Goal: Task Accomplishment & Management: Manage account settings

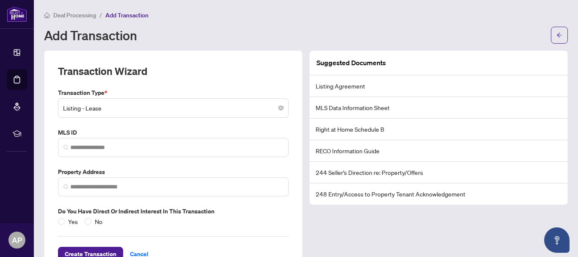
click at [63, 14] on span "Deal Processing" at bounding box center [74, 15] width 43 height 8
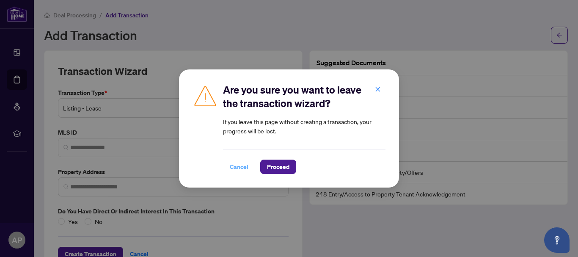
click at [231, 168] on span "Cancel" at bounding box center [239, 167] width 19 height 14
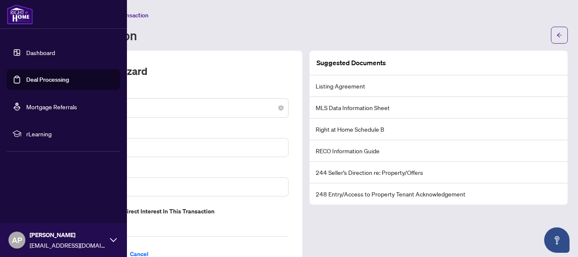
click at [26, 50] on link "Dashboard" at bounding box center [40, 53] width 29 height 8
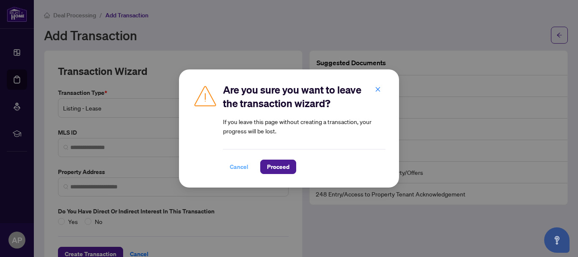
click at [242, 165] on span "Cancel" at bounding box center [239, 167] width 19 height 14
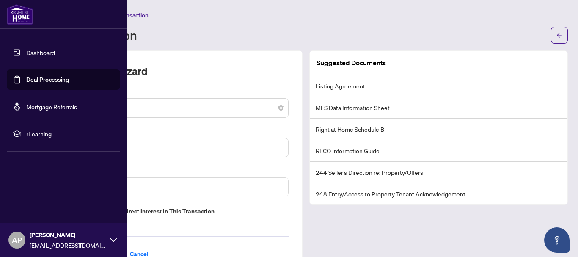
click at [26, 55] on link "Dashboard" at bounding box center [40, 53] width 29 height 8
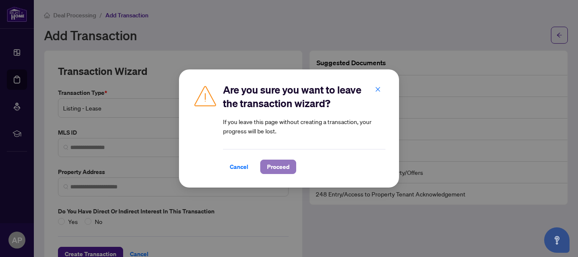
click at [282, 168] on span "Proceed" at bounding box center [278, 167] width 22 height 14
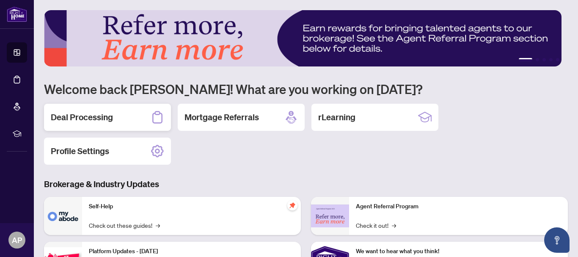
click at [72, 116] on h2 "Deal Processing" at bounding box center [82, 117] width 62 height 12
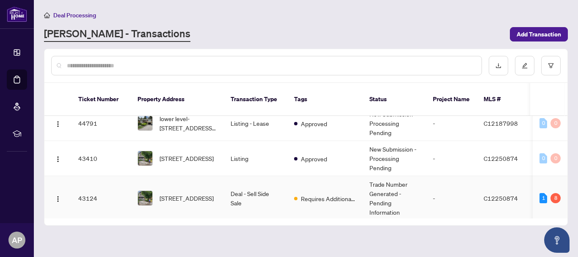
scroll to position [254, 0]
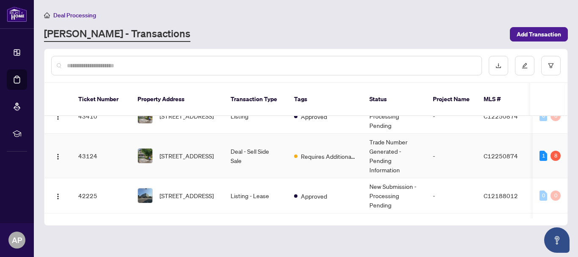
click at [214, 151] on span "[STREET_ADDRESS]" at bounding box center [187, 155] width 54 height 9
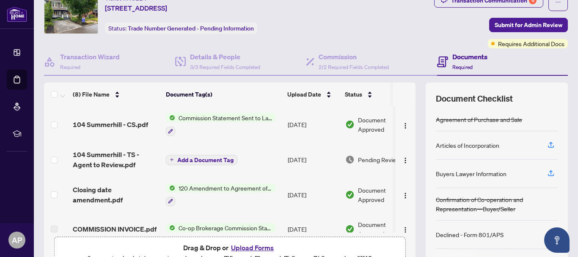
scroll to position [42, 0]
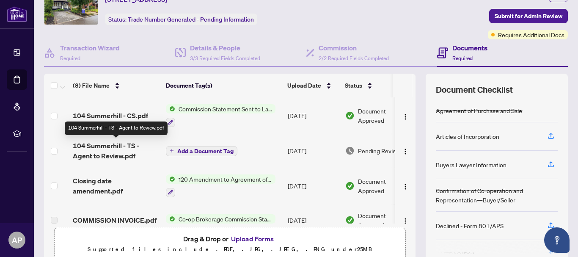
click at [102, 144] on span "104 Summerhill - TS - Agent to Review.pdf" at bounding box center [116, 150] width 86 height 20
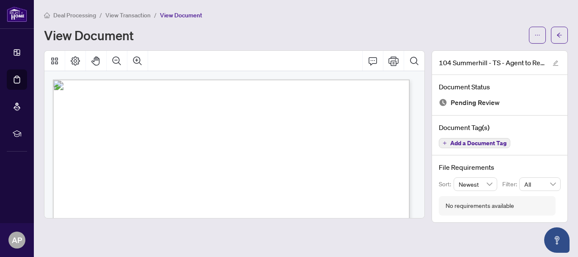
drag, startPoint x: 312, startPoint y: 120, endPoint x: 276, endPoint y: 117, distance: 36.1
click at [370, 59] on icon "Comment" at bounding box center [373, 61] width 10 height 10
click at [74, 61] on icon "Page Layout" at bounding box center [75, 60] width 9 height 9
click at [55, 58] on icon "Thumbnails" at bounding box center [55, 61] width 10 height 10
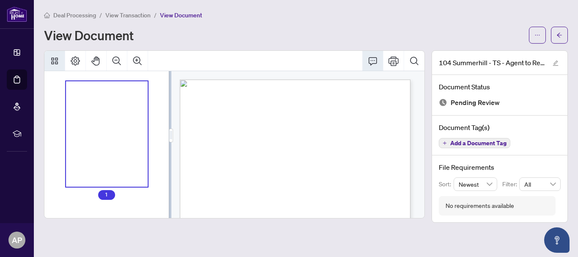
click at [55, 58] on icon "Thumbnails" at bounding box center [55, 61] width 10 height 10
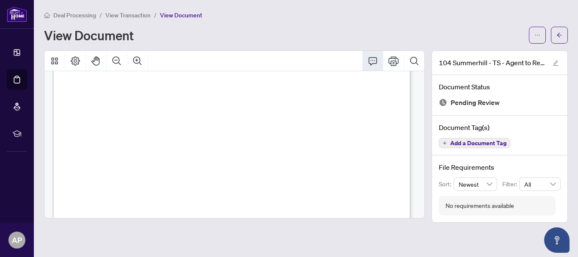
scroll to position [37, 0]
click at [564, 34] on button "button" at bounding box center [559, 35] width 17 height 17
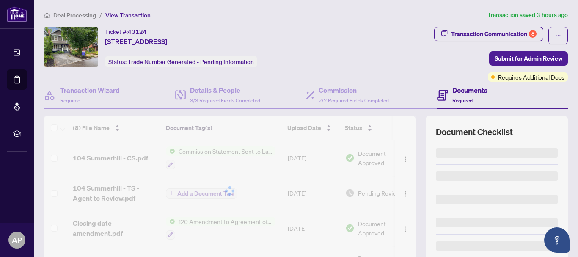
click at [537, 36] on button "Transaction Communication 8" at bounding box center [488, 34] width 109 height 14
type textarea "**********"
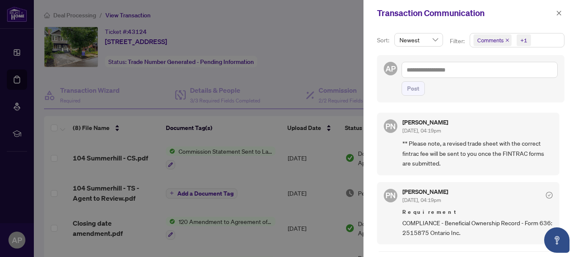
click at [224, 190] on div at bounding box center [289, 128] width 578 height 257
click at [89, 155] on div at bounding box center [289, 128] width 578 height 257
click at [231, 171] on div at bounding box center [289, 128] width 578 height 257
click at [556, 19] on div "Transaction Communication" at bounding box center [470, 13] width 215 height 26
click at [557, 14] on icon "close" at bounding box center [559, 13] width 6 height 6
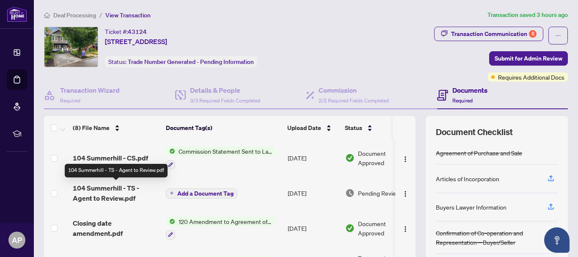
click at [74, 188] on span "104 Summerhill - TS - Agent to Review.pdf" at bounding box center [116, 193] width 86 height 20
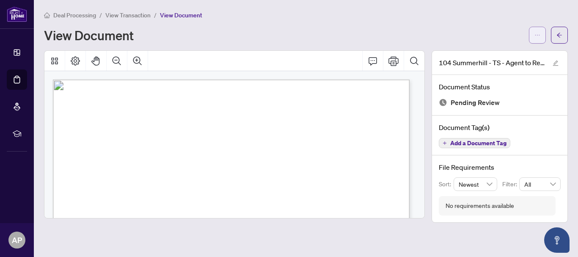
click at [538, 35] on icon "ellipsis" at bounding box center [537, 35] width 6 height 6
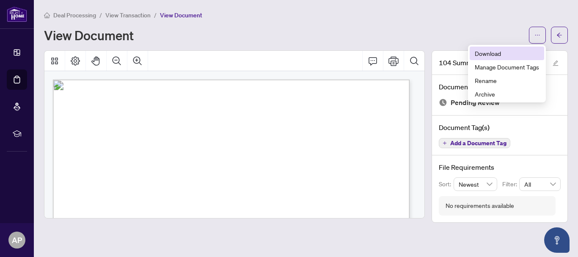
click at [500, 52] on span "Download" at bounding box center [507, 53] width 64 height 9
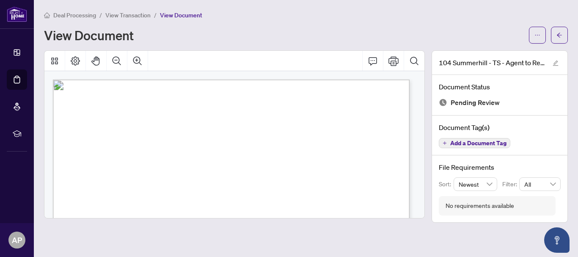
click at [141, 14] on span "View Transaction" at bounding box center [127, 15] width 45 height 8
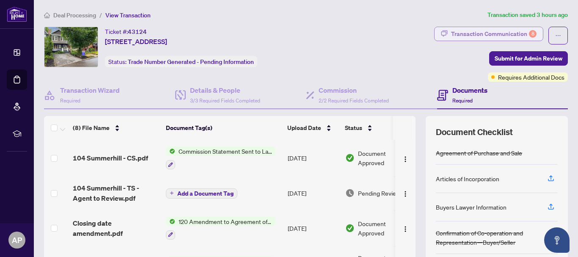
click at [483, 36] on div "Transaction Communication 8" at bounding box center [493, 34] width 85 height 14
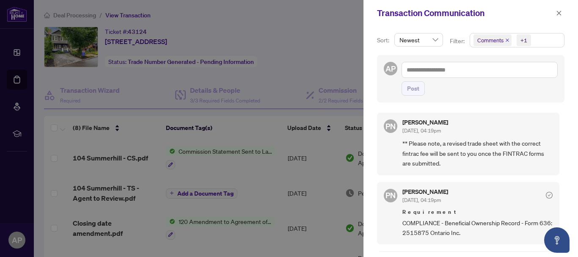
click at [277, 138] on div at bounding box center [289, 128] width 578 height 257
click at [557, 13] on icon "close" at bounding box center [559, 13] width 6 height 6
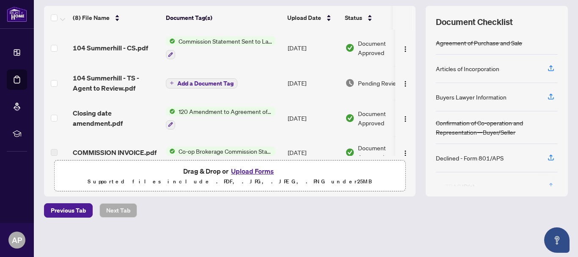
click at [257, 170] on button "Upload Forms" at bounding box center [253, 170] width 48 height 11
click at [250, 168] on button "Upload Forms" at bounding box center [253, 170] width 48 height 11
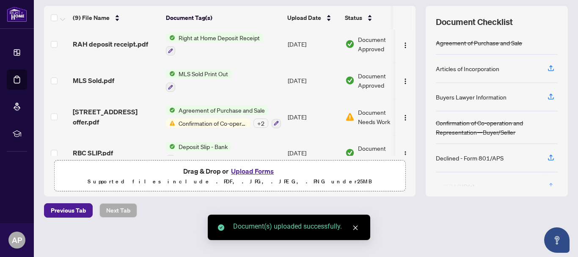
scroll to position [187, 0]
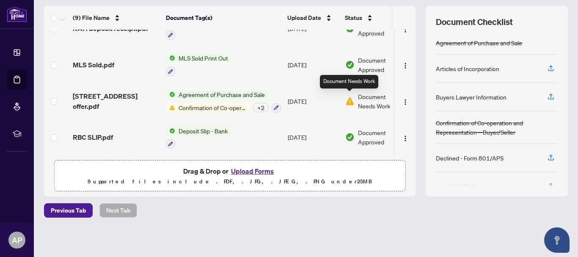
click at [350, 101] on img at bounding box center [349, 100] width 9 height 9
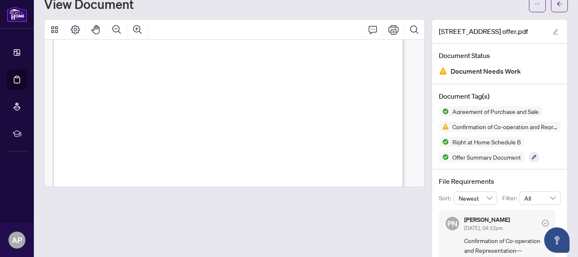
scroll to position [4337, 0]
